Goal: Information Seeking & Learning: Learn about a topic

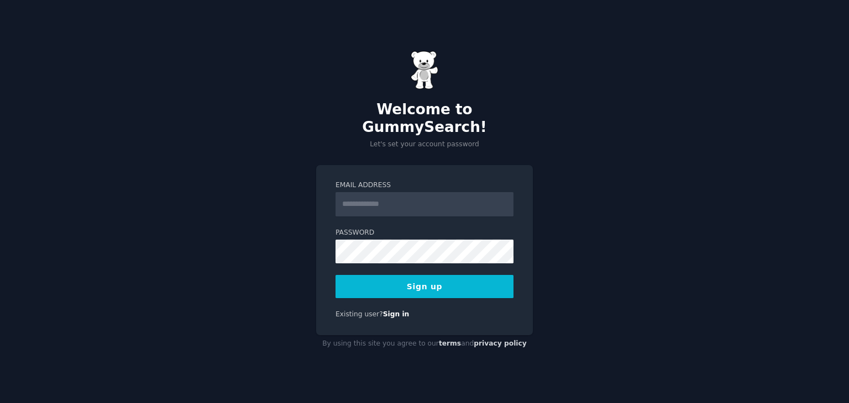
click at [369, 204] on input "Email Address" at bounding box center [424, 204] width 178 height 24
type input "**********"
click at [396, 283] on button "Sign up" at bounding box center [424, 286] width 178 height 23
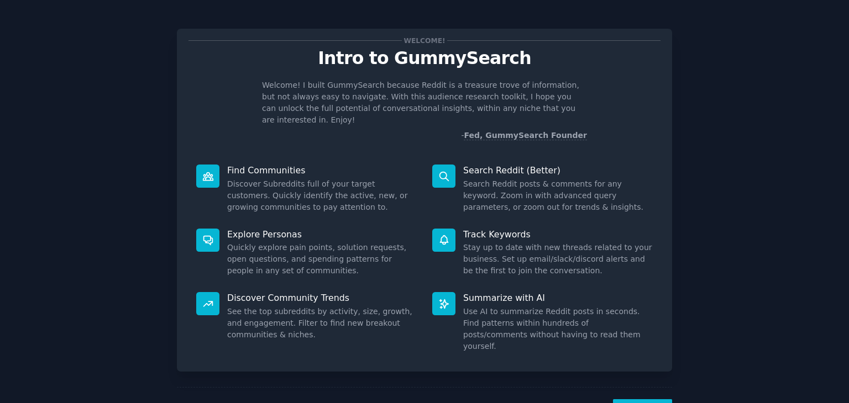
scroll to position [29, 0]
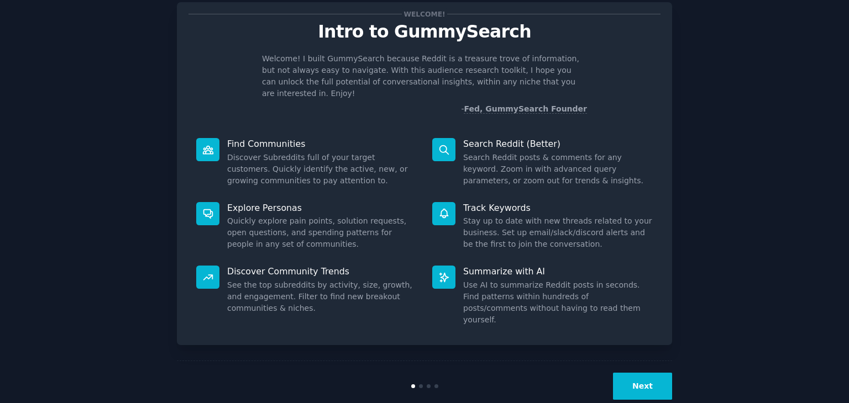
click at [643, 373] on button "Next" at bounding box center [642, 386] width 59 height 27
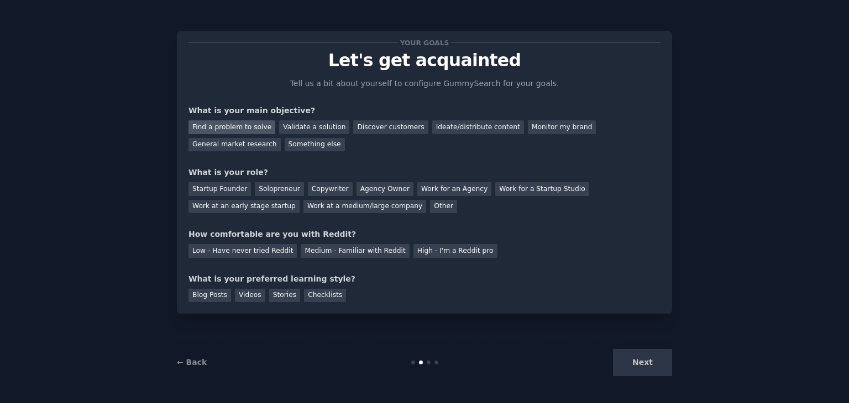
click at [235, 120] on div "Find a problem to solve" at bounding box center [231, 127] width 87 height 14
click at [435, 130] on div "Ideate/distribute content" at bounding box center [478, 127] width 92 height 14
click at [205, 119] on div "Find a problem to solve Validate a solution Discover customers Ideate/distribut…" at bounding box center [424, 134] width 472 height 35
click at [219, 127] on div "Find a problem to solve" at bounding box center [231, 127] width 87 height 14
click at [417, 191] on div "Work for an Agency" at bounding box center [454, 189] width 74 height 14
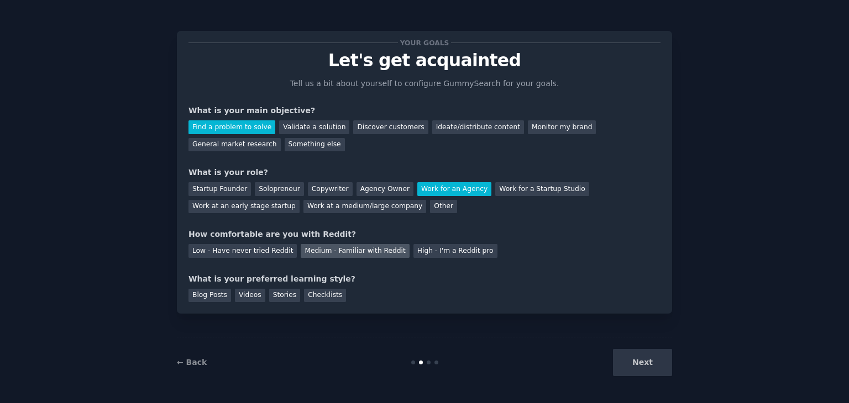
click at [309, 257] on div "Medium - Familiar with Reddit" at bounding box center [355, 251] width 108 height 14
click at [212, 297] on div "Blog Posts" at bounding box center [209, 296] width 43 height 14
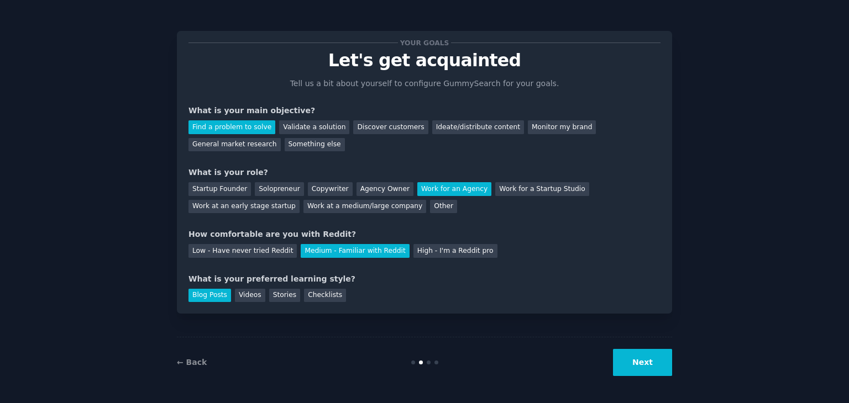
click at [655, 363] on button "Next" at bounding box center [642, 362] width 59 height 27
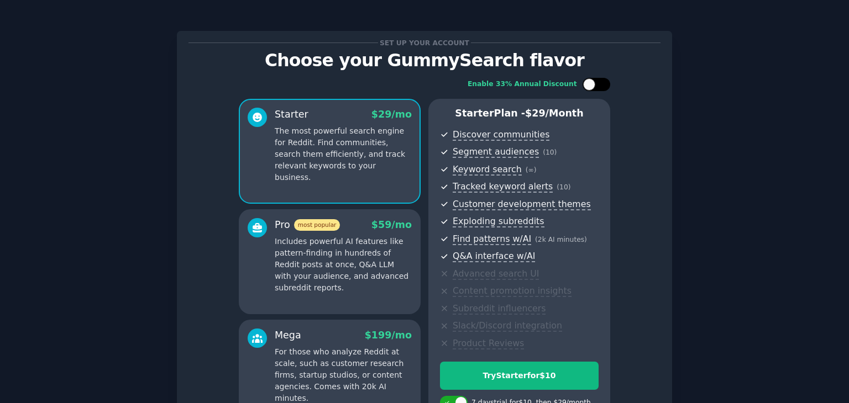
click at [599, 81] on div at bounding box center [596, 84] width 28 height 13
checkbox input "true"
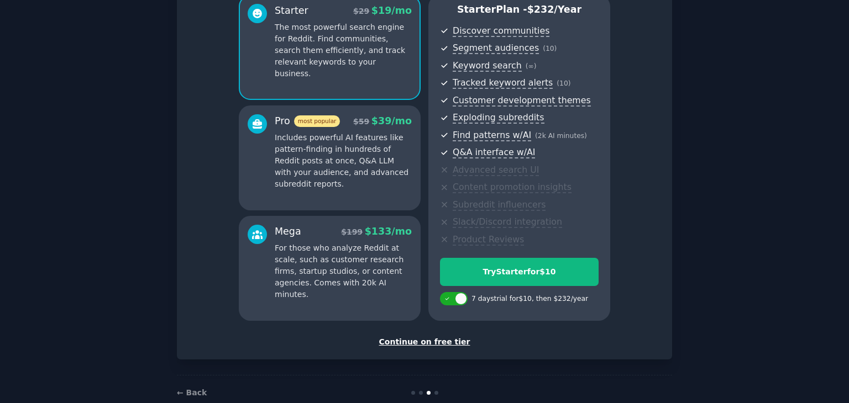
scroll to position [103, 0]
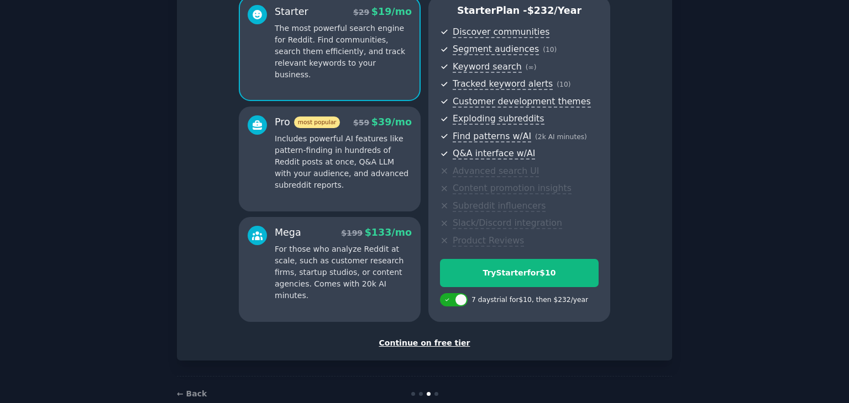
click at [435, 340] on div "Continue on free tier" at bounding box center [424, 344] width 472 height 12
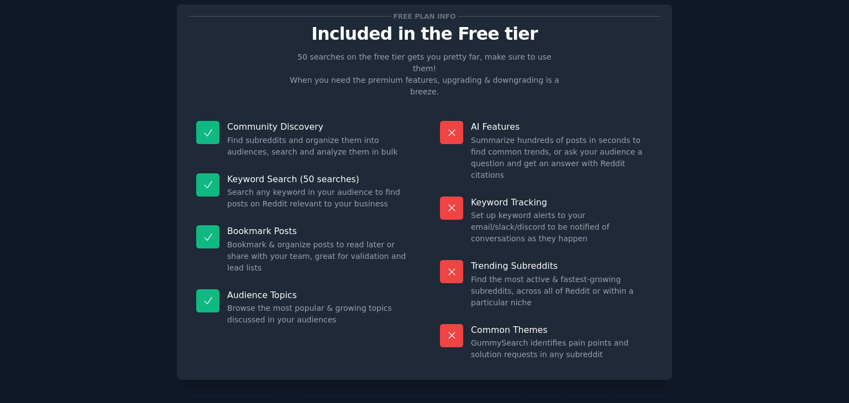
click at [288, 174] on p "Keyword Search (50 searches)" at bounding box center [318, 180] width 182 height 12
click at [281, 121] on p "Community Discovery" at bounding box center [318, 127] width 182 height 12
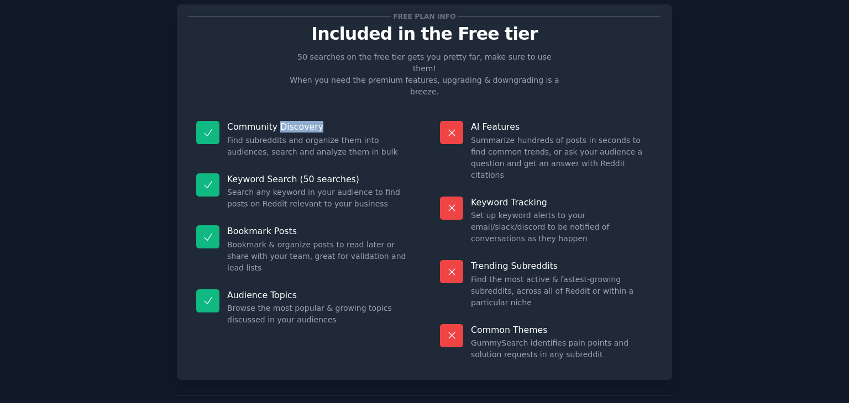
click at [281, 121] on p "Community Discovery" at bounding box center [318, 127] width 182 height 12
click at [267, 225] on p "Bookmark Posts" at bounding box center [318, 231] width 182 height 12
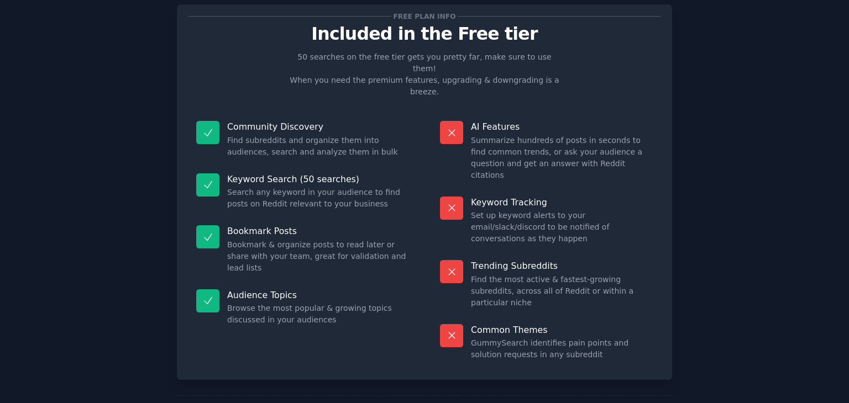
click at [254, 290] on p "Audience Topics" at bounding box center [318, 296] width 182 height 12
click at [262, 239] on dd "Bookmark & organize posts to read later or share with your team, great for vali…" at bounding box center [318, 256] width 182 height 35
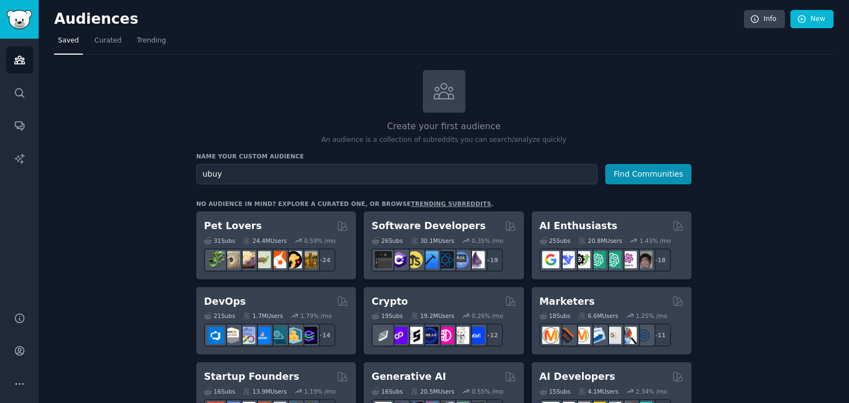
type input "ubuy"
click at [605, 164] on button "Find Communities" at bounding box center [648, 174] width 86 height 20
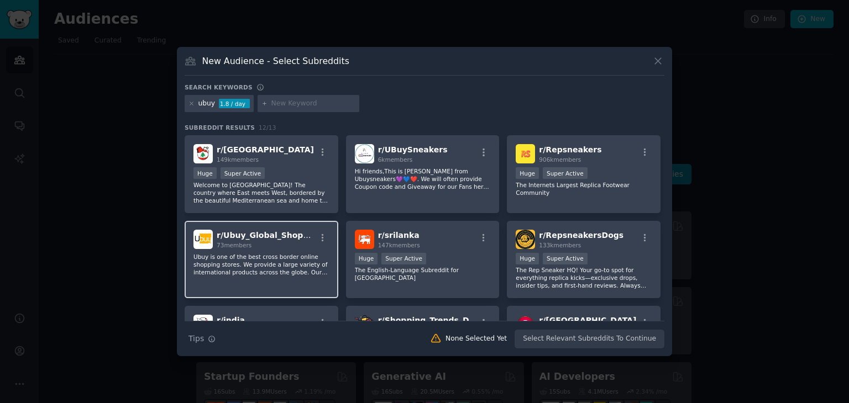
click at [279, 235] on span "r/ Ubuy_Global_Shopping" at bounding box center [270, 235] width 106 height 9
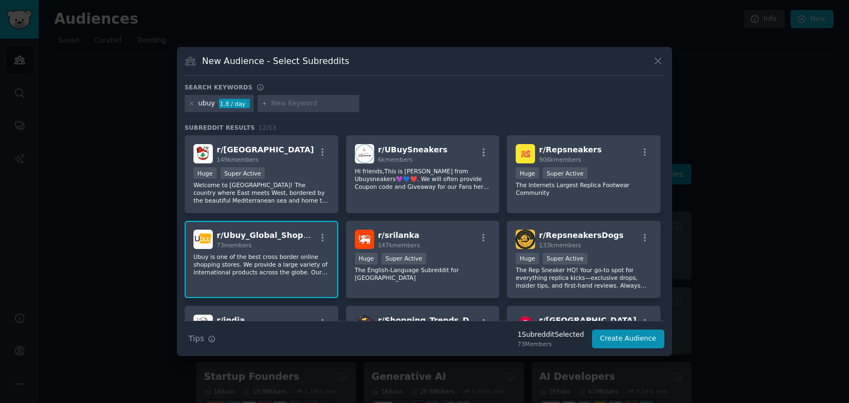
click at [276, 233] on span "r/ Ubuy_Global_Shopping" at bounding box center [270, 235] width 106 height 9
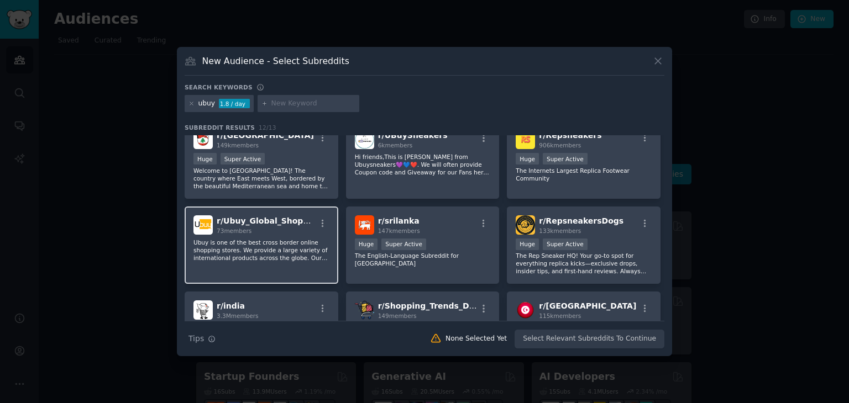
scroll to position [15, 0]
click at [276, 233] on div "73 members" at bounding box center [266, 231] width 99 height 8
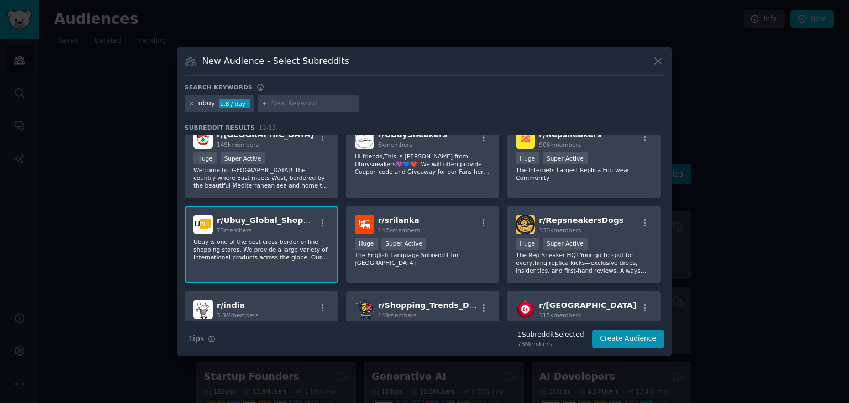
click at [276, 233] on div "73 members" at bounding box center [266, 231] width 99 height 8
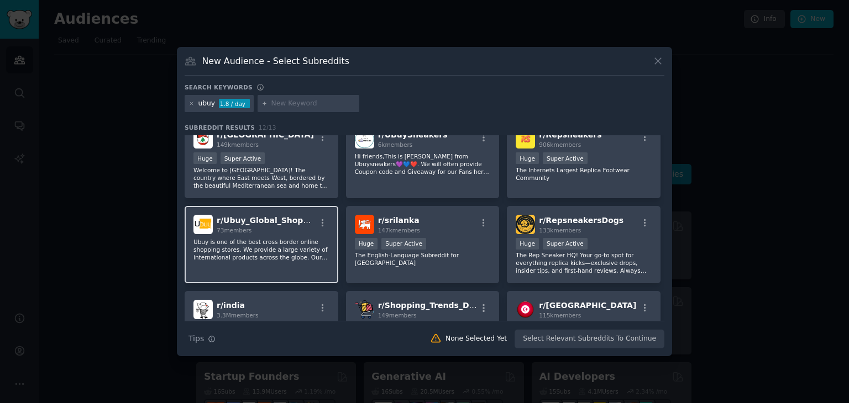
click at [276, 233] on div "73 members" at bounding box center [266, 231] width 99 height 8
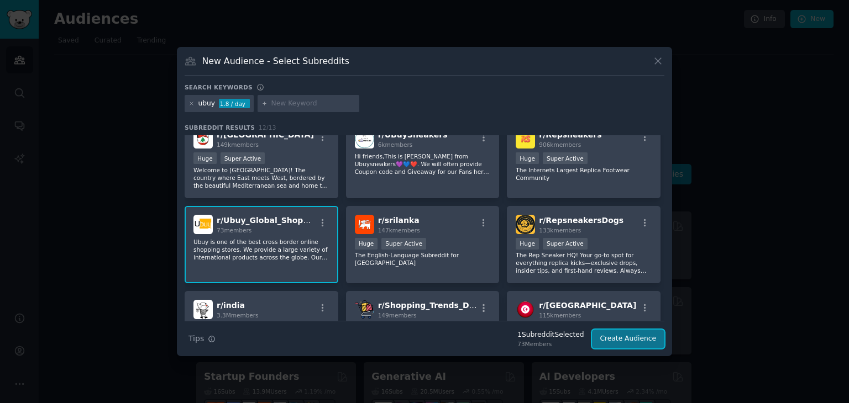
click at [614, 337] on button "Create Audience" at bounding box center [628, 339] width 73 height 19
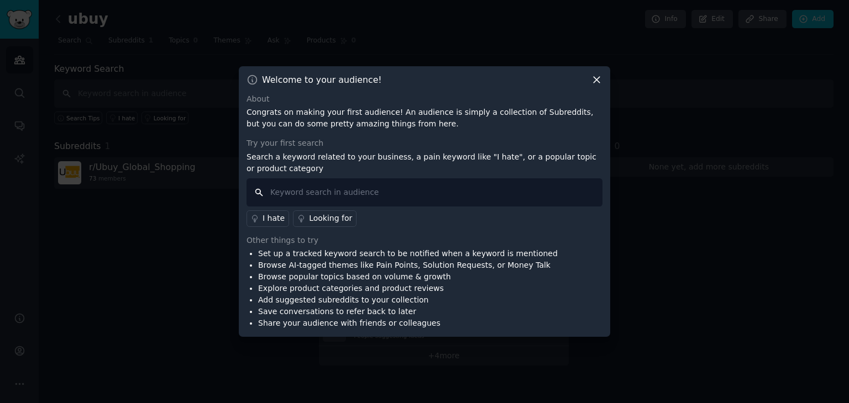
click at [480, 199] on input "text" at bounding box center [424, 192] width 356 height 28
type input "product"
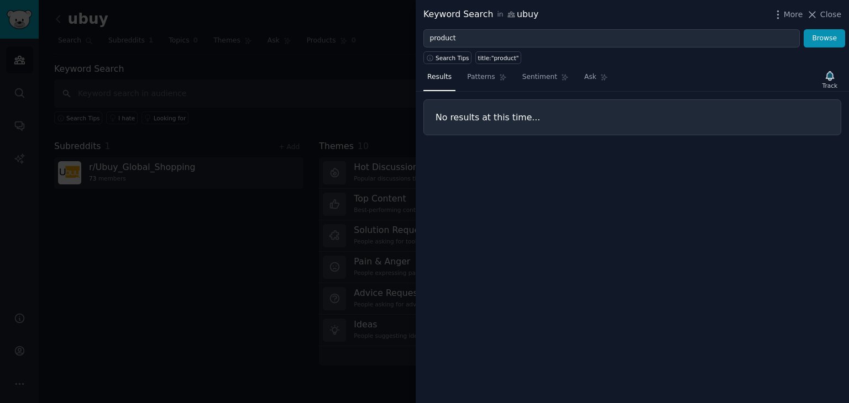
click at [264, 166] on div at bounding box center [424, 201] width 849 height 403
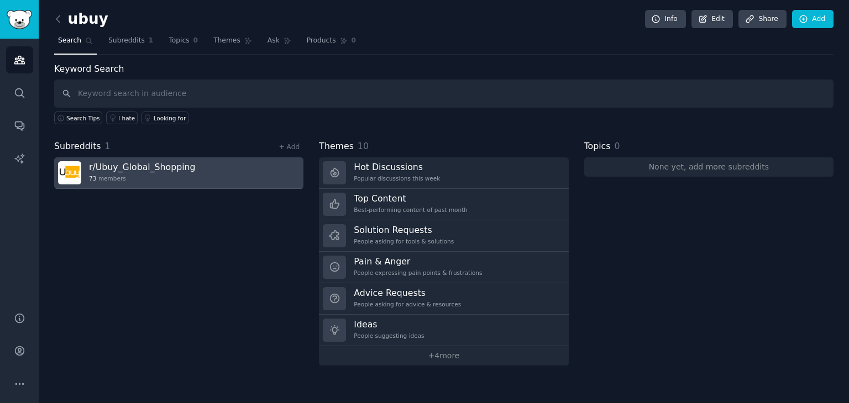
click at [244, 182] on link "r/ Ubuy_Global_Shopping 73 members" at bounding box center [178, 172] width 249 height 31
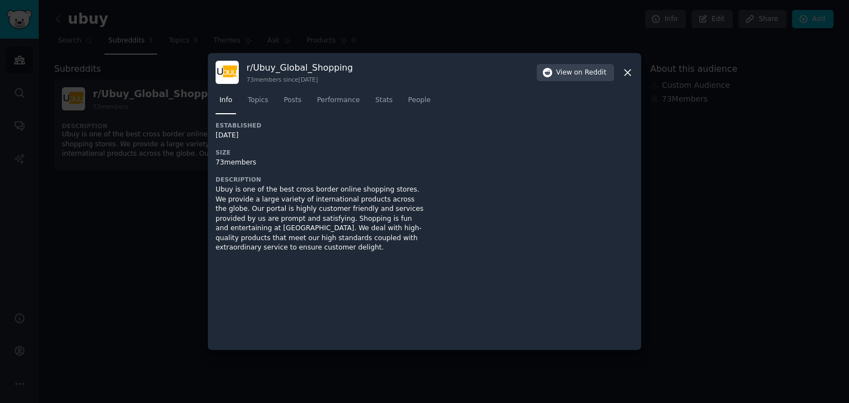
click at [632, 73] on icon at bounding box center [628, 73] width 12 height 12
click at [632, 72] on icon at bounding box center [628, 73] width 12 height 12
click at [115, 66] on div at bounding box center [424, 201] width 849 height 403
click at [577, 69] on span "on Reddit" at bounding box center [590, 73] width 32 height 10
click at [627, 71] on icon at bounding box center [627, 73] width 6 height 6
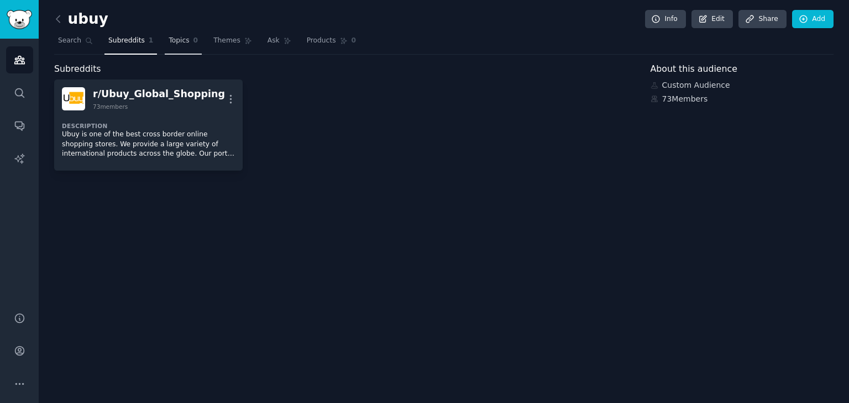
click at [181, 40] on span "Topics" at bounding box center [179, 41] width 20 height 10
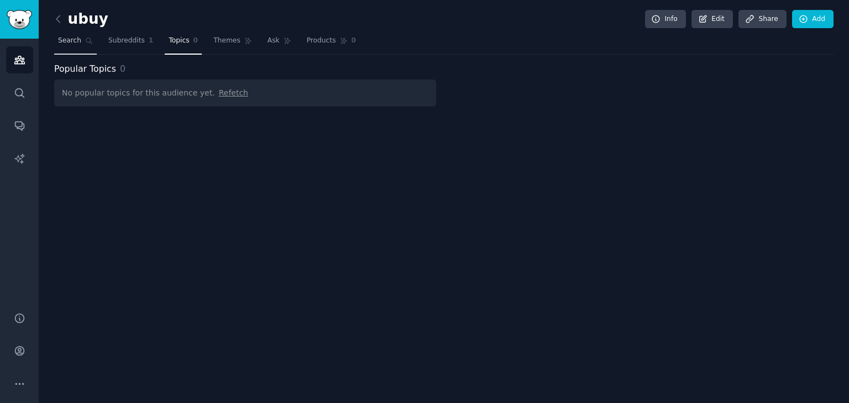
click at [65, 40] on span "Search" at bounding box center [69, 41] width 23 height 10
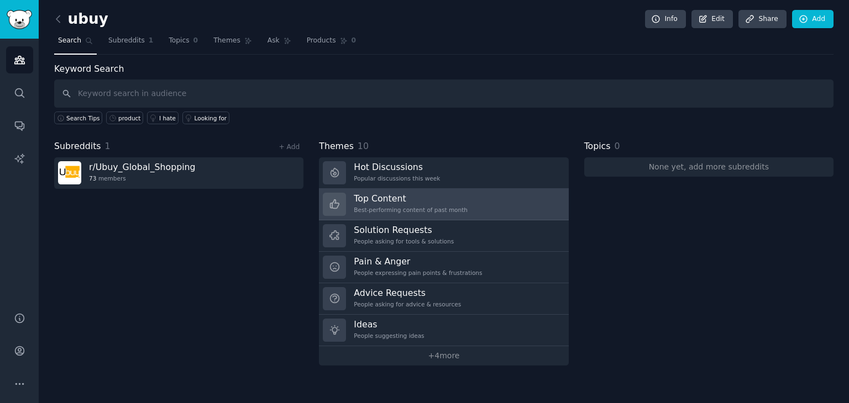
click at [376, 199] on h3 "Top Content" at bounding box center [411, 199] width 114 height 12
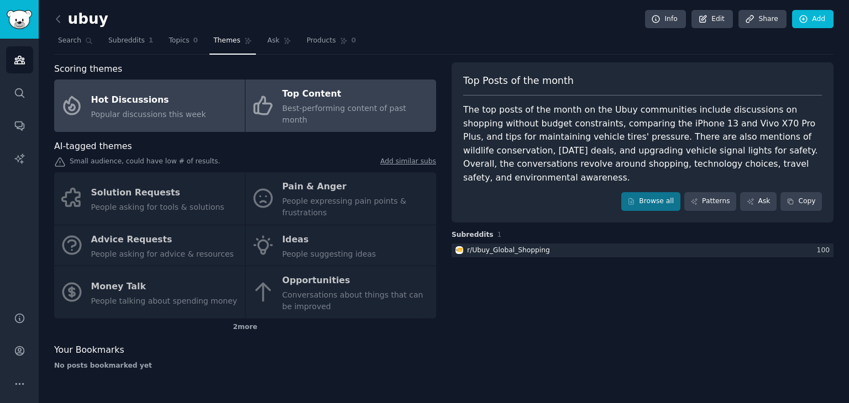
click at [146, 114] on link "Hot Discussions Popular discussions this week" at bounding box center [149, 106] width 191 height 52
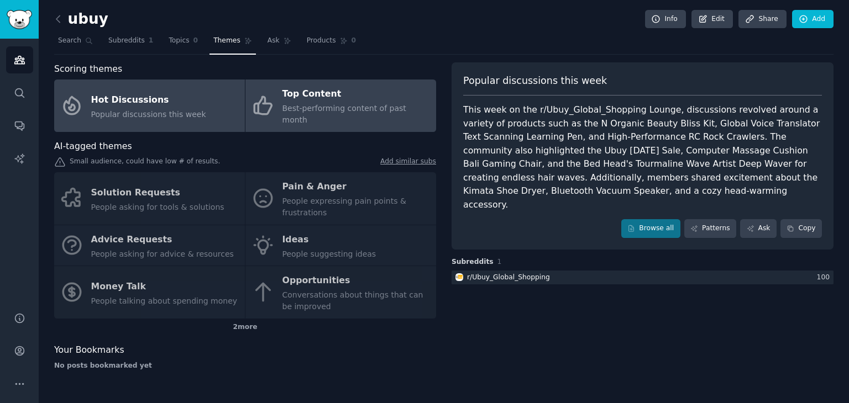
click at [314, 104] on span "Best-performing content of past month" at bounding box center [344, 114] width 124 height 20
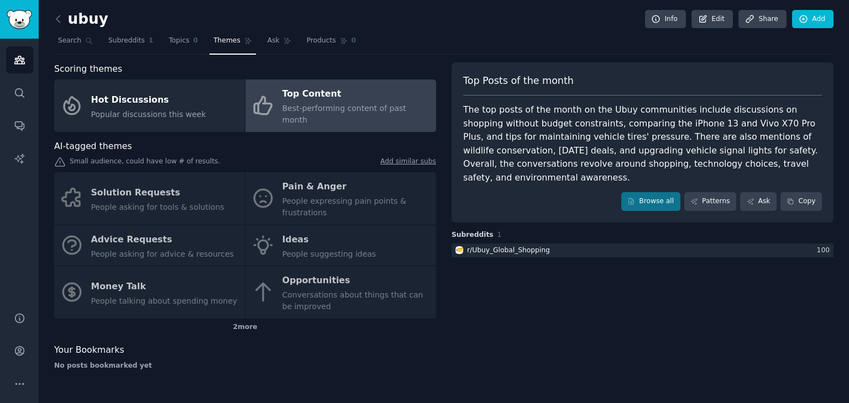
click at [141, 192] on div "Solution Requests People asking for tools & solutions Pain & Anger People expre…" at bounding box center [245, 245] width 382 height 146
click at [311, 178] on div "Solution Requests People asking for tools & solutions Pain & Anger People expre…" at bounding box center [245, 245] width 382 height 146
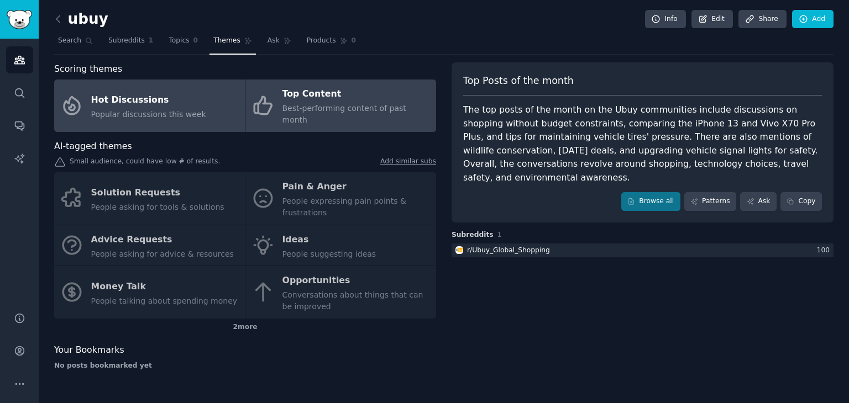
click at [140, 97] on div "Hot Discussions" at bounding box center [148, 100] width 115 height 18
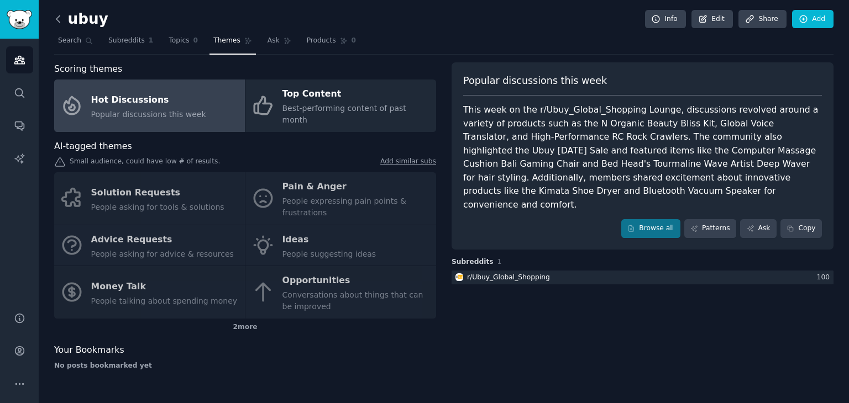
click at [56, 20] on icon at bounding box center [58, 19] width 12 height 12
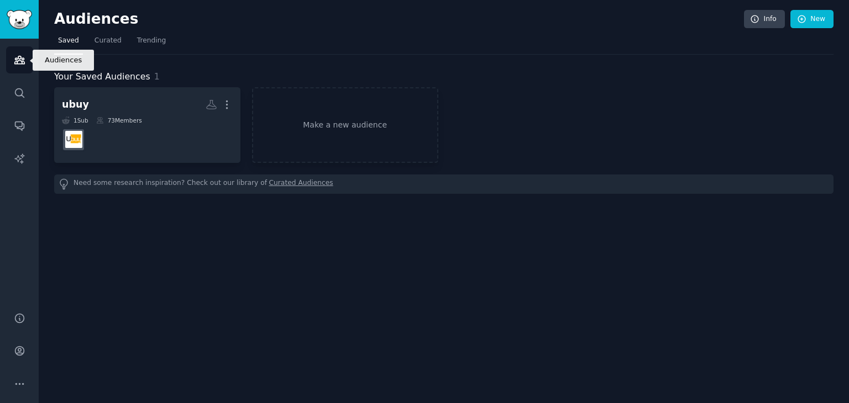
click at [23, 48] on link "Audiences" at bounding box center [19, 59] width 27 height 27
click at [14, 65] on icon "Sidebar" at bounding box center [20, 60] width 12 height 12
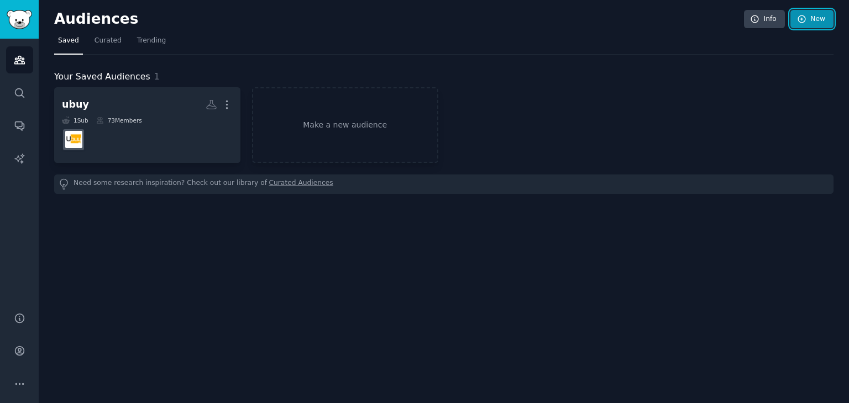
click at [810, 17] on link "New" at bounding box center [811, 19] width 43 height 19
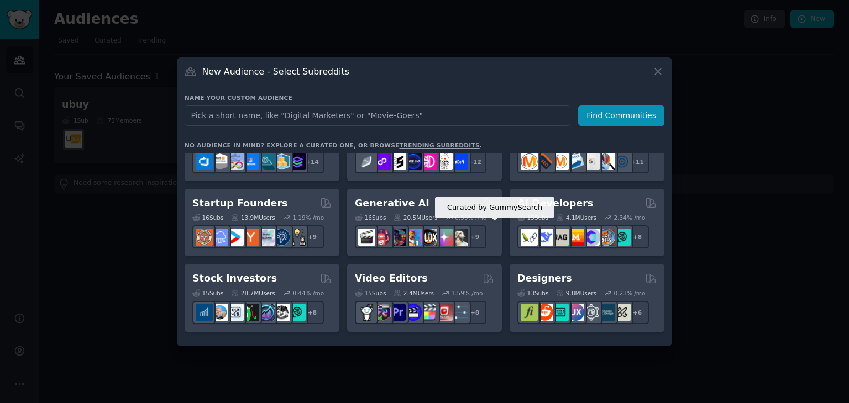
scroll to position [113, 0]
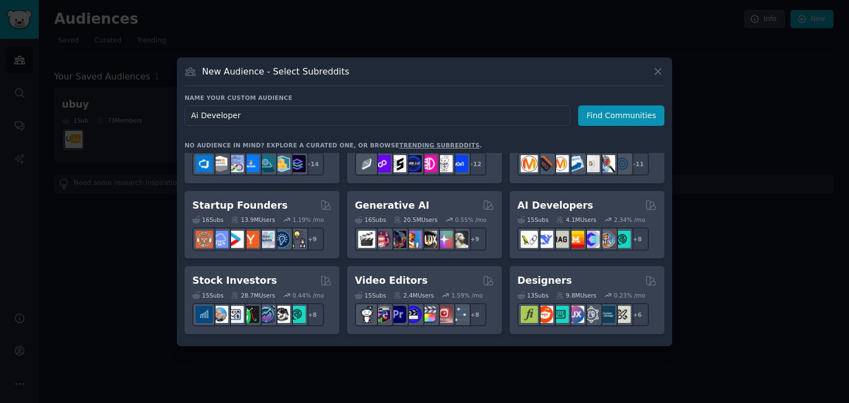
type input "Ai Developers"
click button "Find Communities" at bounding box center [621, 116] width 86 height 20
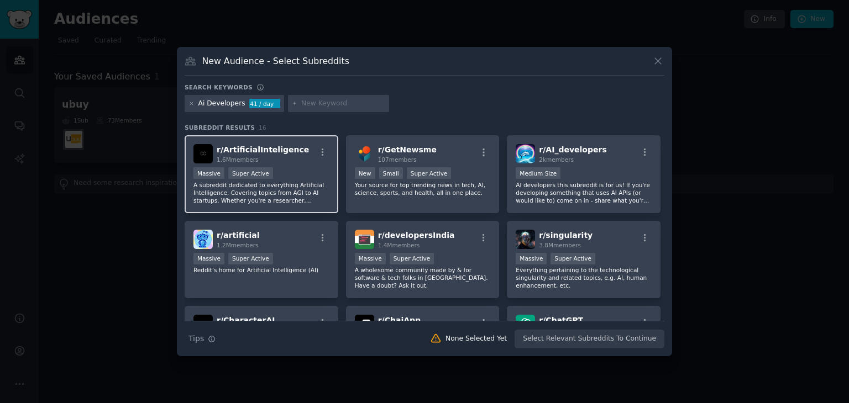
click at [235, 152] on span "r/ ArtificialInteligence" at bounding box center [263, 149] width 92 height 9
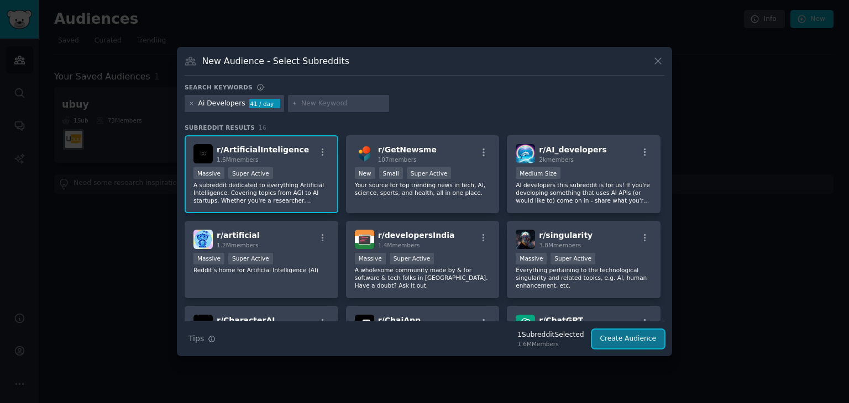
click at [608, 339] on button "Create Audience" at bounding box center [628, 339] width 73 height 19
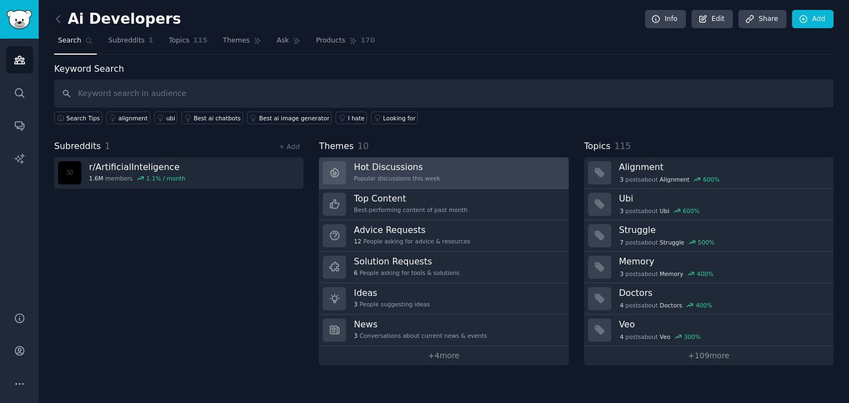
click at [438, 170] on link "Hot Discussions Popular discussions this week" at bounding box center [443, 172] width 249 height 31
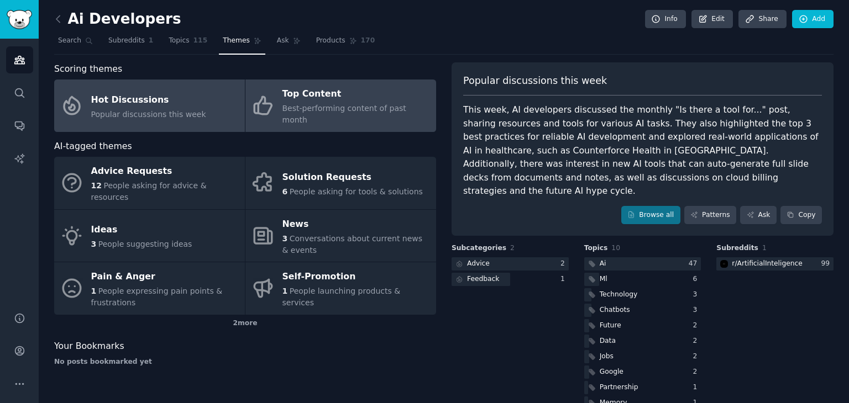
click at [351, 101] on div "Top Content" at bounding box center [356, 95] width 148 height 18
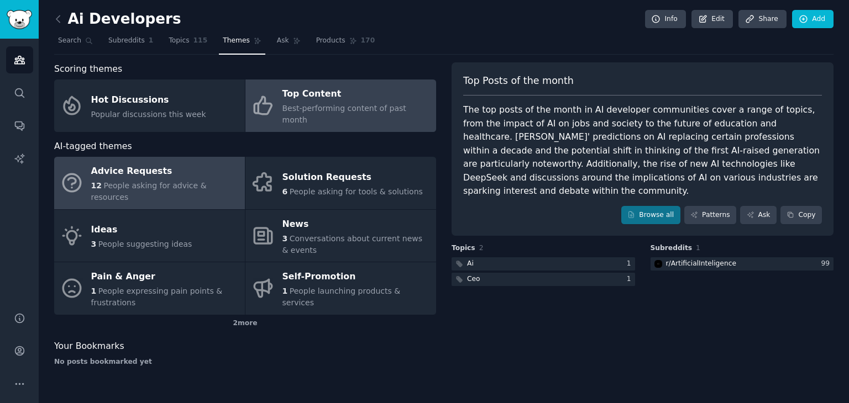
click at [141, 181] on span "People asking for advice & resources" at bounding box center [148, 191] width 115 height 20
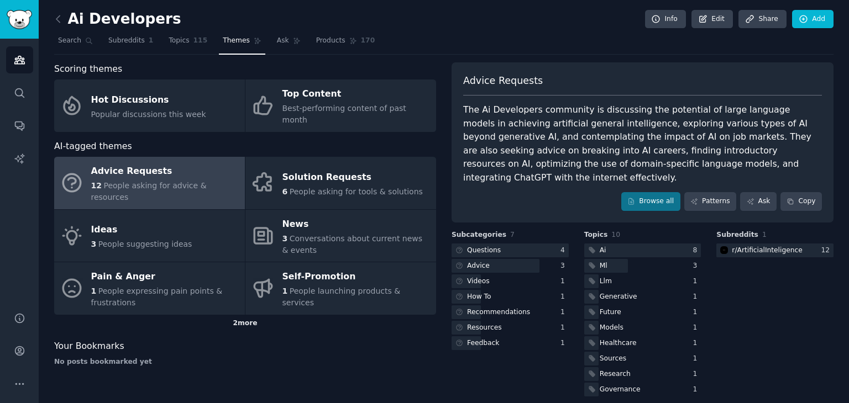
click at [241, 315] on div "2 more" at bounding box center [245, 324] width 382 height 18
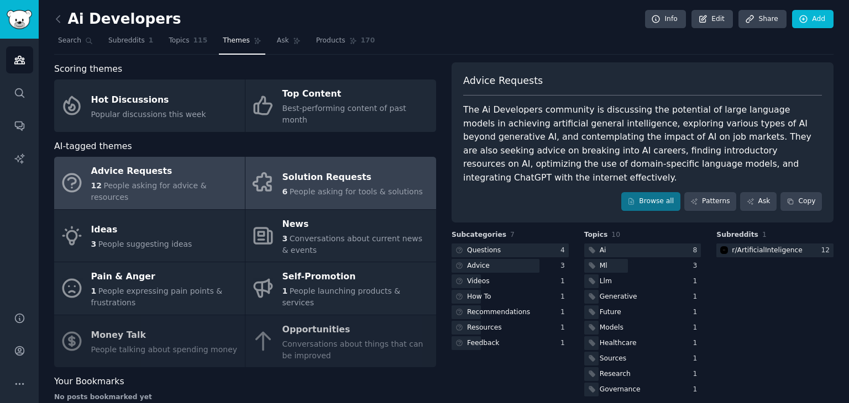
click at [350, 182] on link "Solution Requests 6 People asking for tools & solutions" at bounding box center [340, 183] width 191 height 52
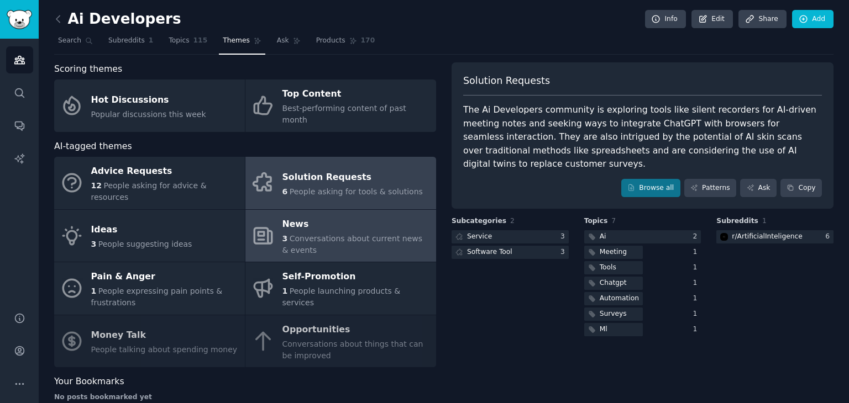
click at [371, 237] on link "News 3 Conversations about current news & events" at bounding box center [340, 236] width 191 height 52
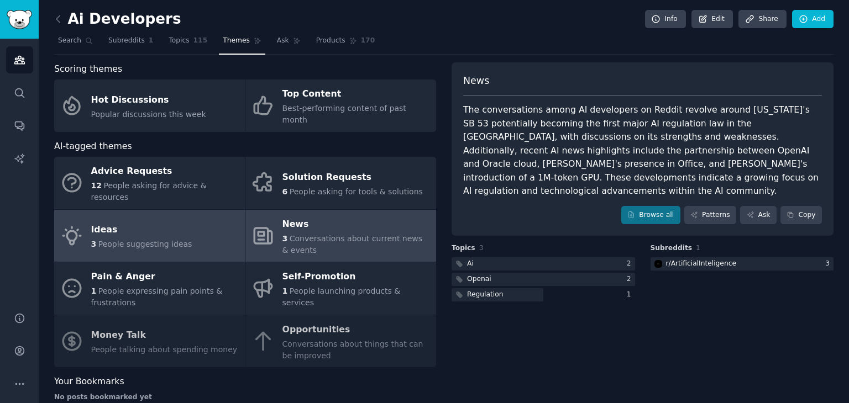
click at [175, 210] on link "Ideas 3 People suggesting ideas" at bounding box center [149, 236] width 191 height 52
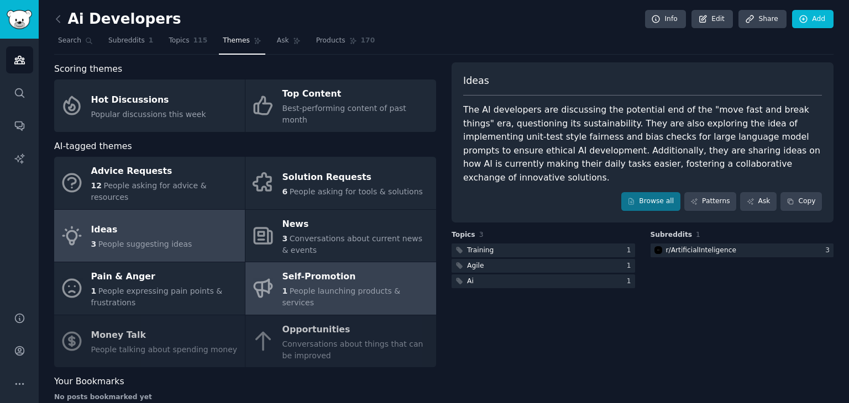
click at [309, 269] on div "Self-Promotion" at bounding box center [356, 278] width 148 height 18
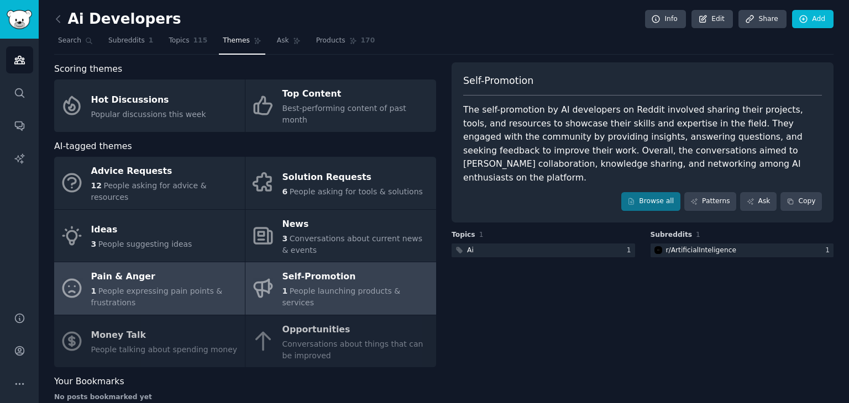
click at [165, 269] on div "Pain & Anger" at bounding box center [165, 278] width 148 height 18
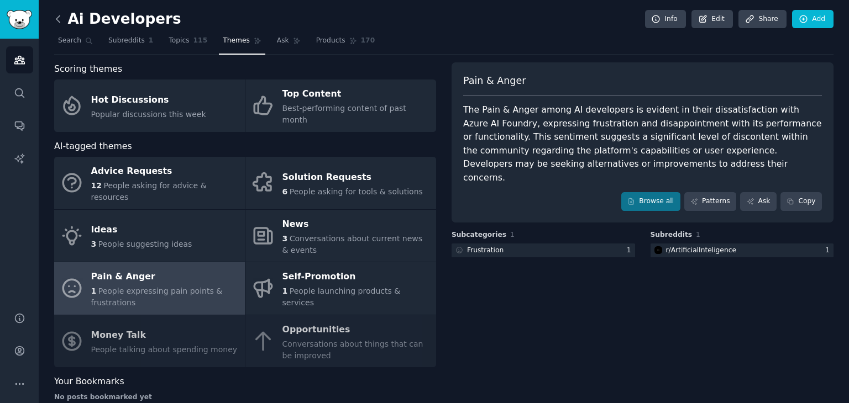
click at [57, 20] on icon at bounding box center [57, 18] width 3 height 7
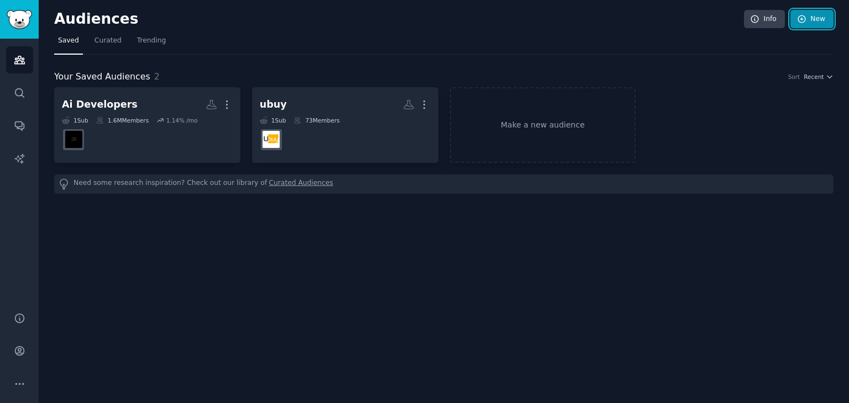
click at [824, 14] on link "New" at bounding box center [811, 19] width 43 height 19
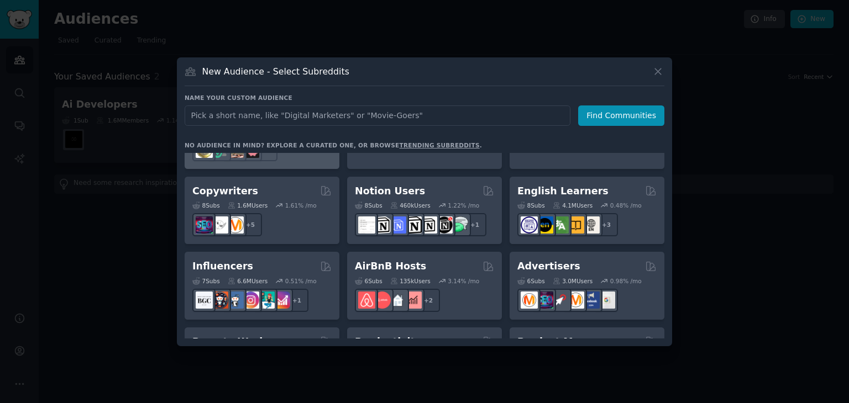
scroll to position [669, 0]
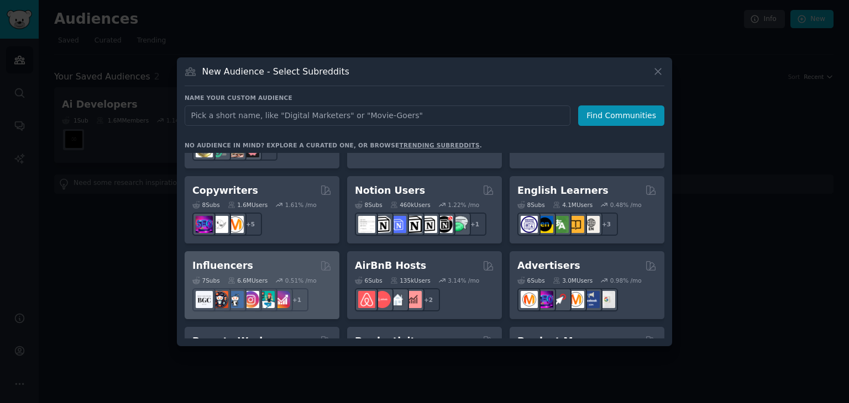
click at [247, 259] on div "Influencers" at bounding box center [261, 266] width 139 height 14
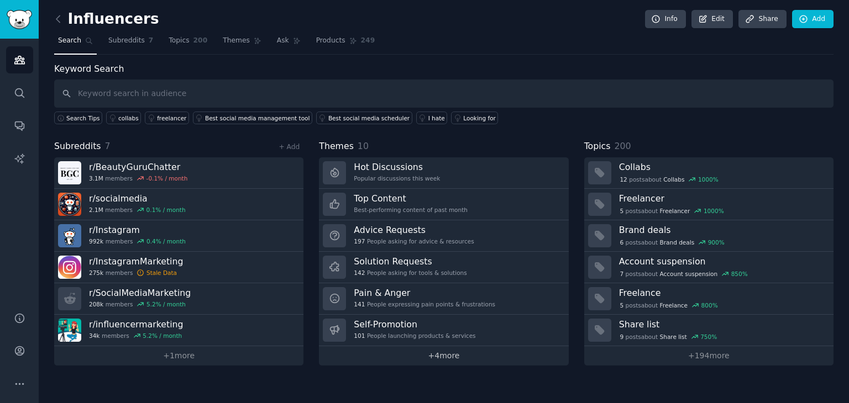
click at [432, 354] on link "+ 4 more" at bounding box center [443, 355] width 249 height 19
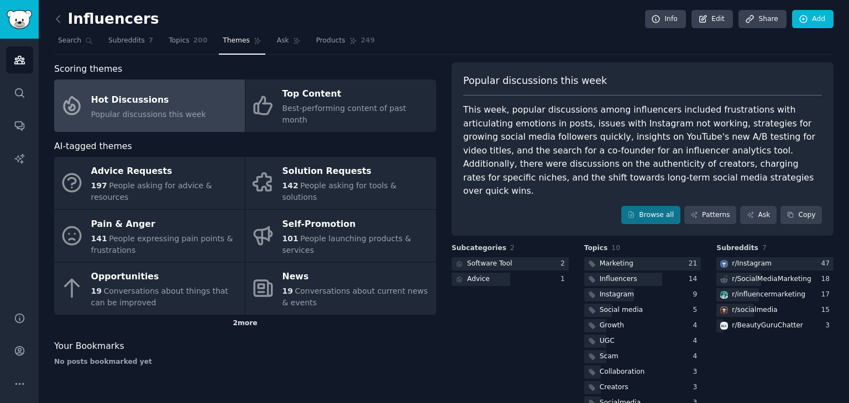
click at [239, 315] on div "2 more" at bounding box center [245, 324] width 382 height 18
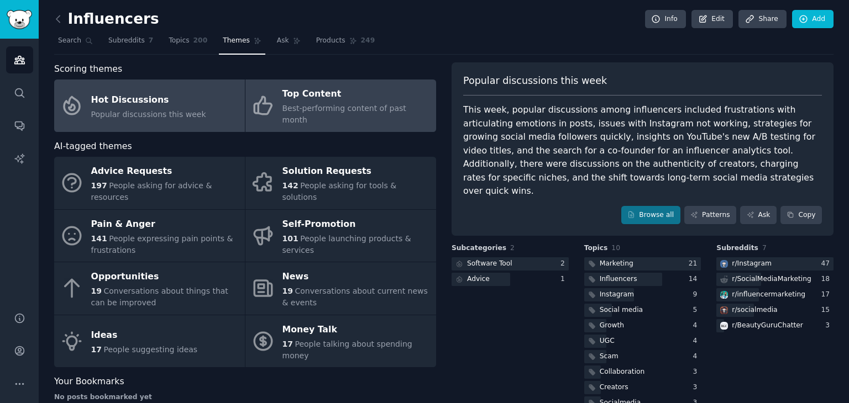
click at [320, 111] on span "Best-performing content of past month" at bounding box center [344, 114] width 124 height 20
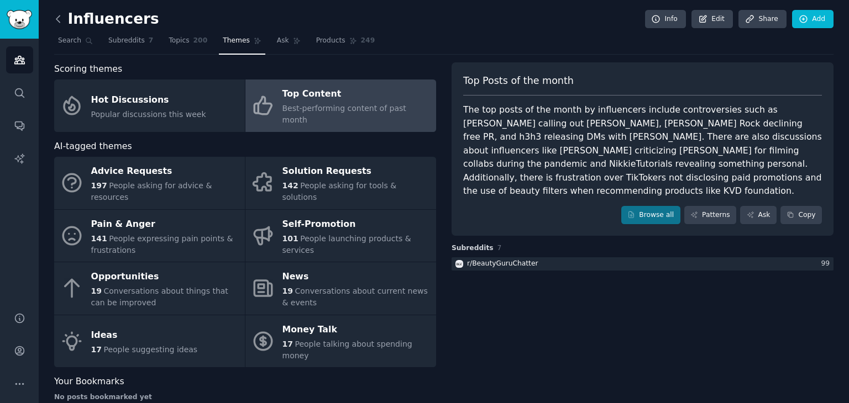
click at [57, 18] on icon at bounding box center [58, 19] width 12 height 12
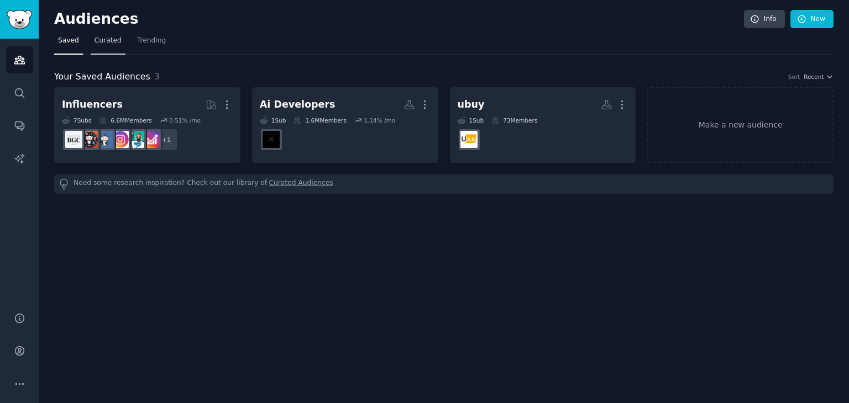
click at [102, 50] on link "Curated" at bounding box center [108, 43] width 35 height 23
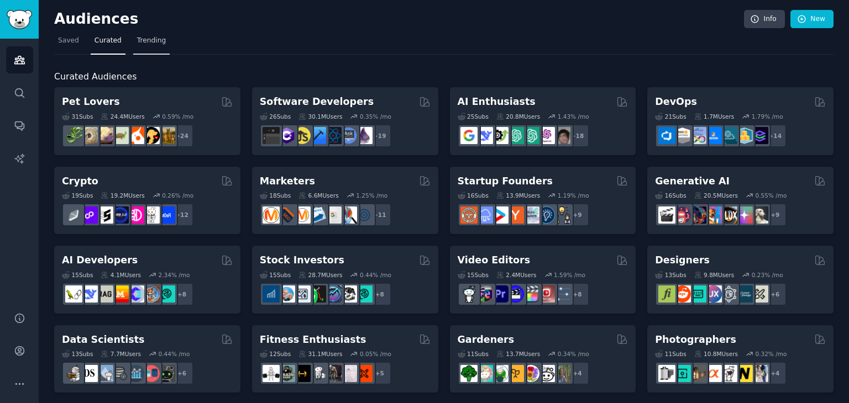
click at [151, 44] on span "Trending" at bounding box center [151, 41] width 29 height 10
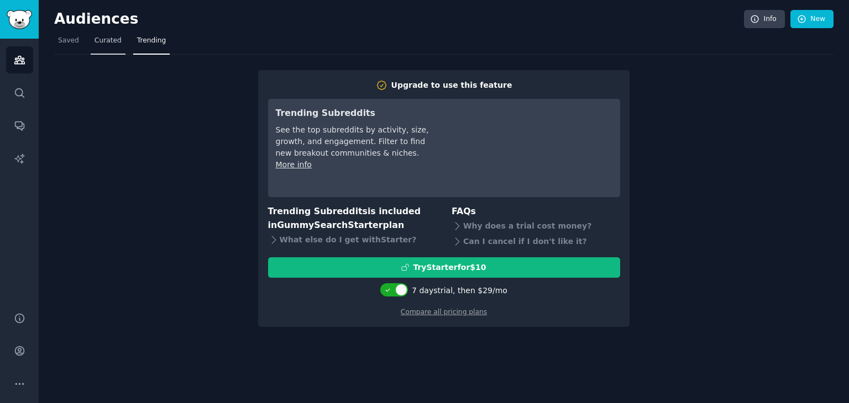
click at [105, 40] on span "Curated" at bounding box center [107, 41] width 27 height 10
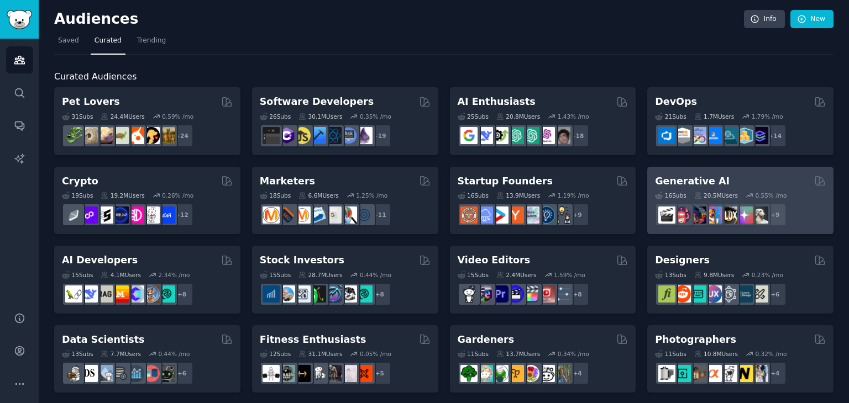
click at [692, 175] on h2 "Generative AI" at bounding box center [692, 182] width 75 height 14
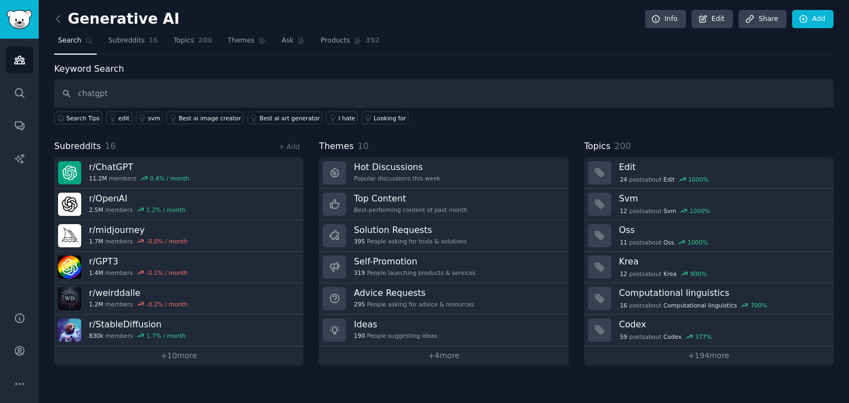
type input "chatgpt"
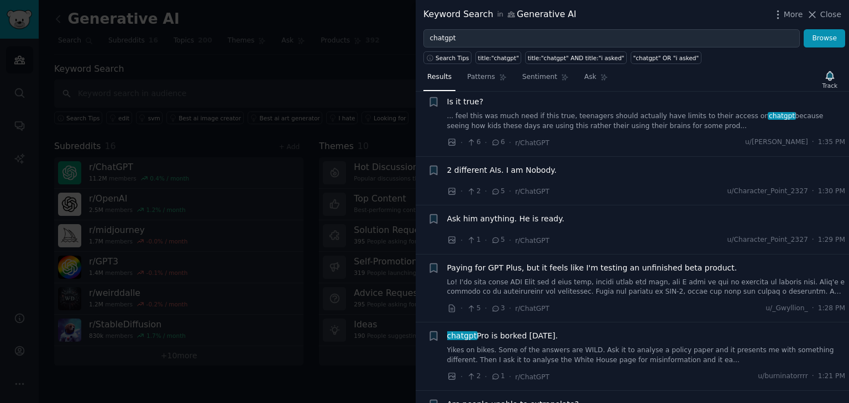
scroll to position [914, 0]
click at [818, 16] on icon at bounding box center [812, 15] width 12 height 12
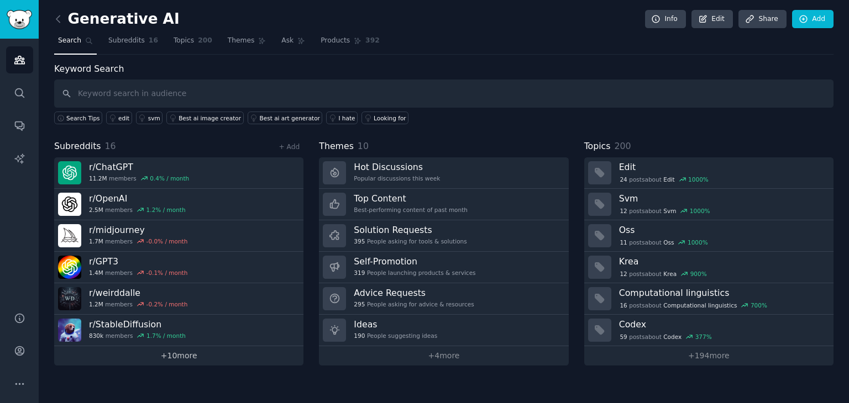
click at [166, 358] on link "+ 10 more" at bounding box center [178, 355] width 249 height 19
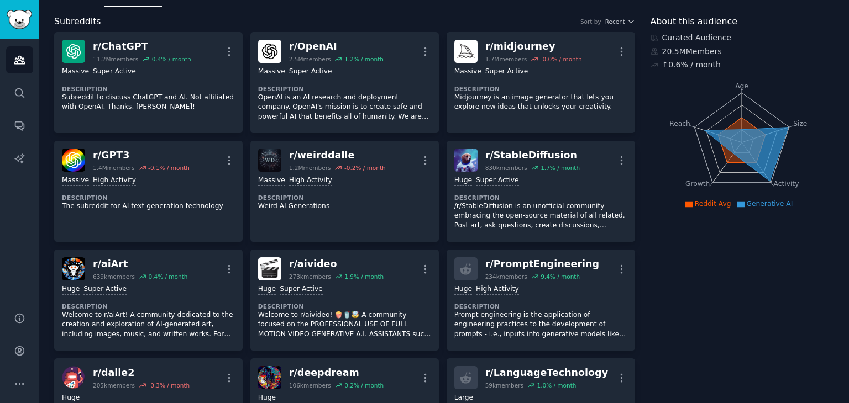
scroll to position [53, 0]
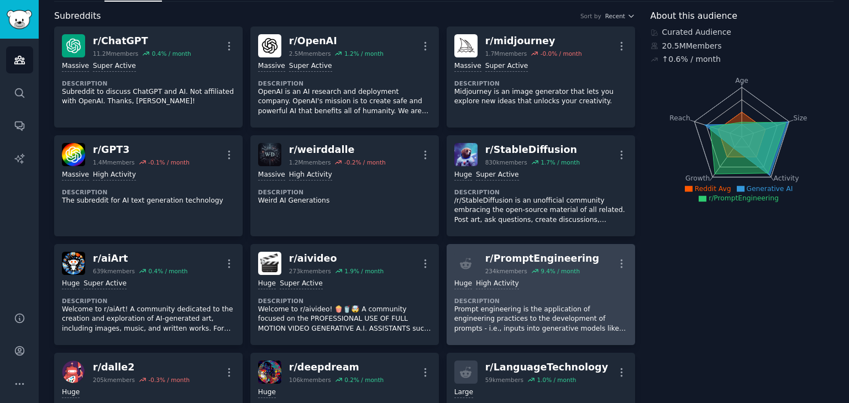
click at [518, 255] on div "r/ PromptEngineering" at bounding box center [542, 259] width 114 height 14
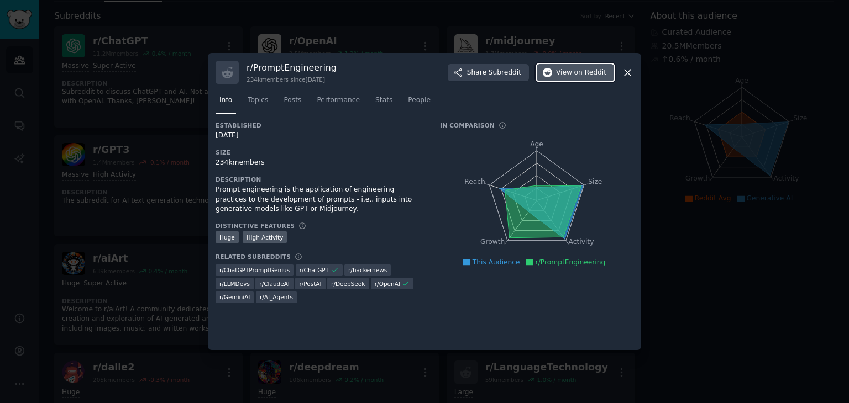
click at [570, 76] on span "View on Reddit" at bounding box center [581, 73] width 50 height 10
click at [631, 75] on icon at bounding box center [628, 73] width 12 height 12
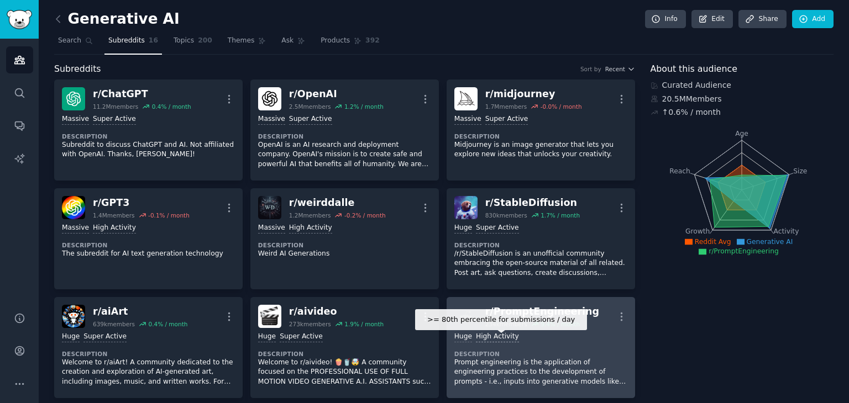
click at [476, 337] on div "High Activity" at bounding box center [497, 337] width 43 height 10
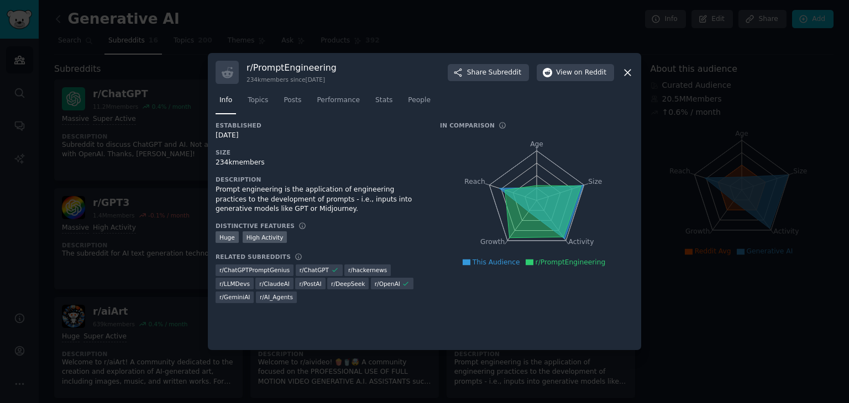
click at [629, 72] on icon at bounding box center [628, 73] width 12 height 12
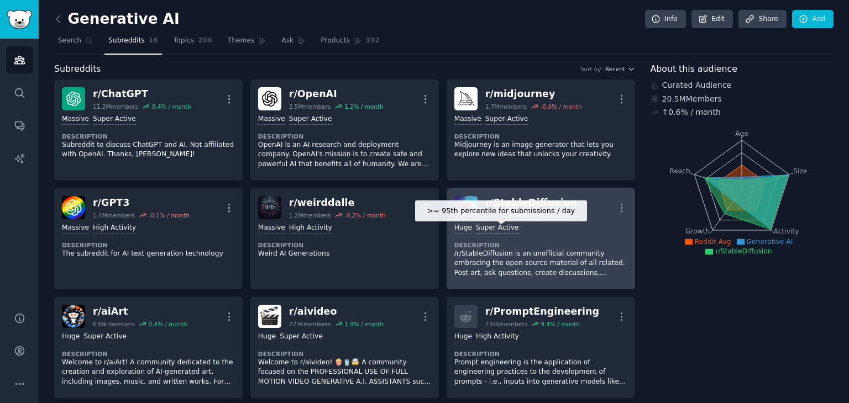
click at [476, 228] on div "Super Active" at bounding box center [497, 228] width 43 height 10
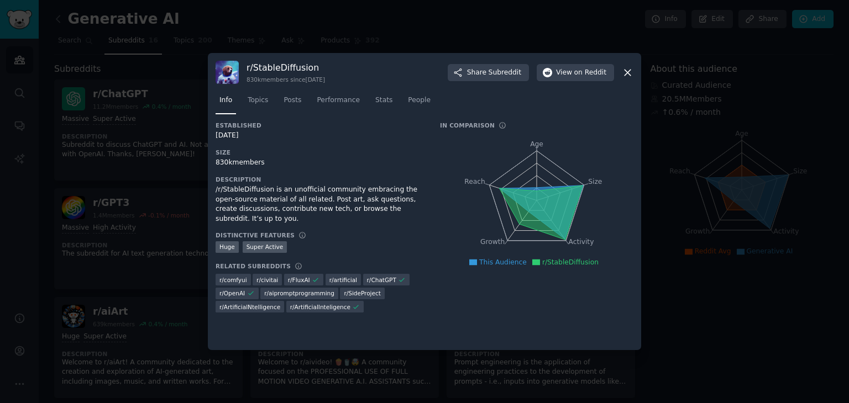
click at [625, 75] on icon at bounding box center [627, 73] width 6 height 6
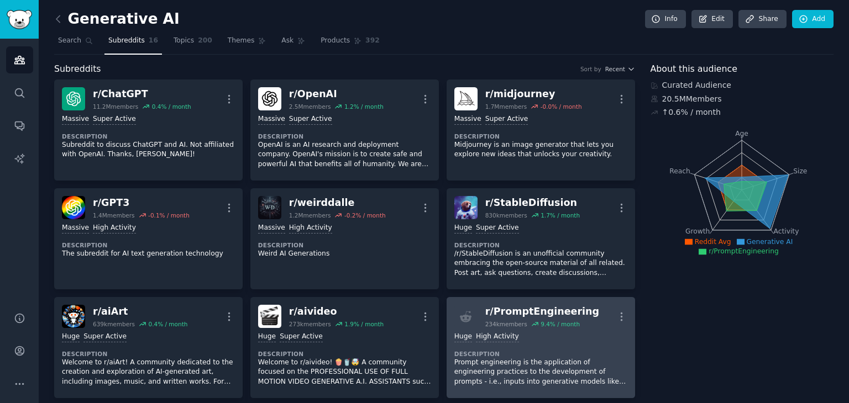
click at [517, 310] on div "r/ PromptEngineering" at bounding box center [542, 312] width 114 height 14
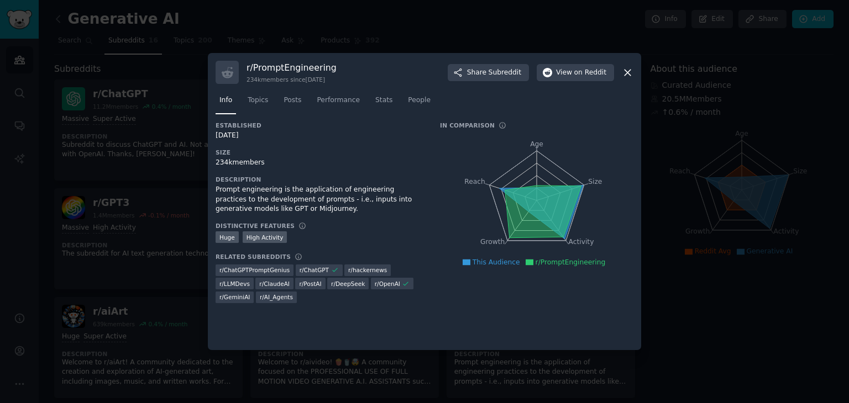
click at [629, 74] on icon at bounding box center [627, 73] width 6 height 6
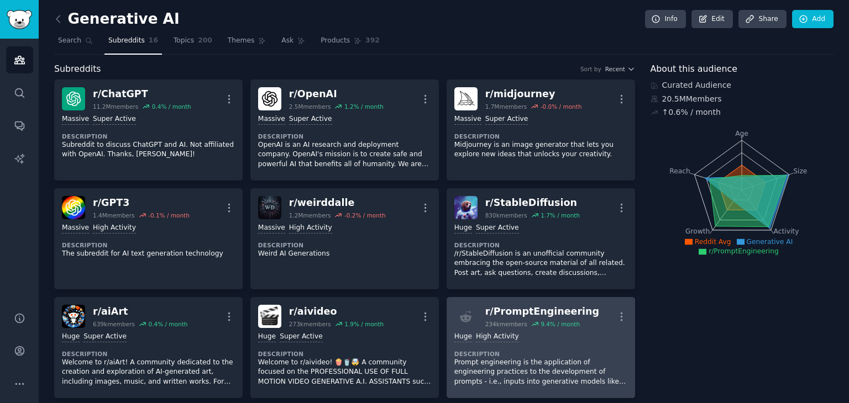
click at [479, 360] on p "Prompt engineering is the application of engineering practices to the developme…" at bounding box center [540, 372] width 173 height 29
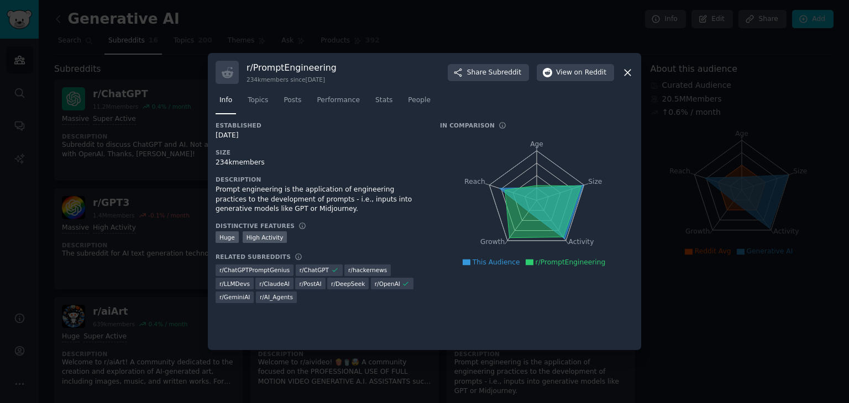
click at [774, 117] on div at bounding box center [424, 201] width 849 height 403
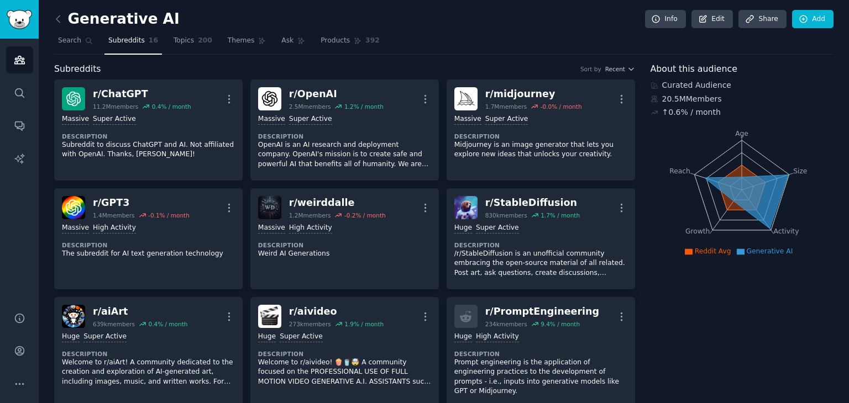
scroll to position [887, 0]
